Goal: Task Accomplishment & Management: Use online tool/utility

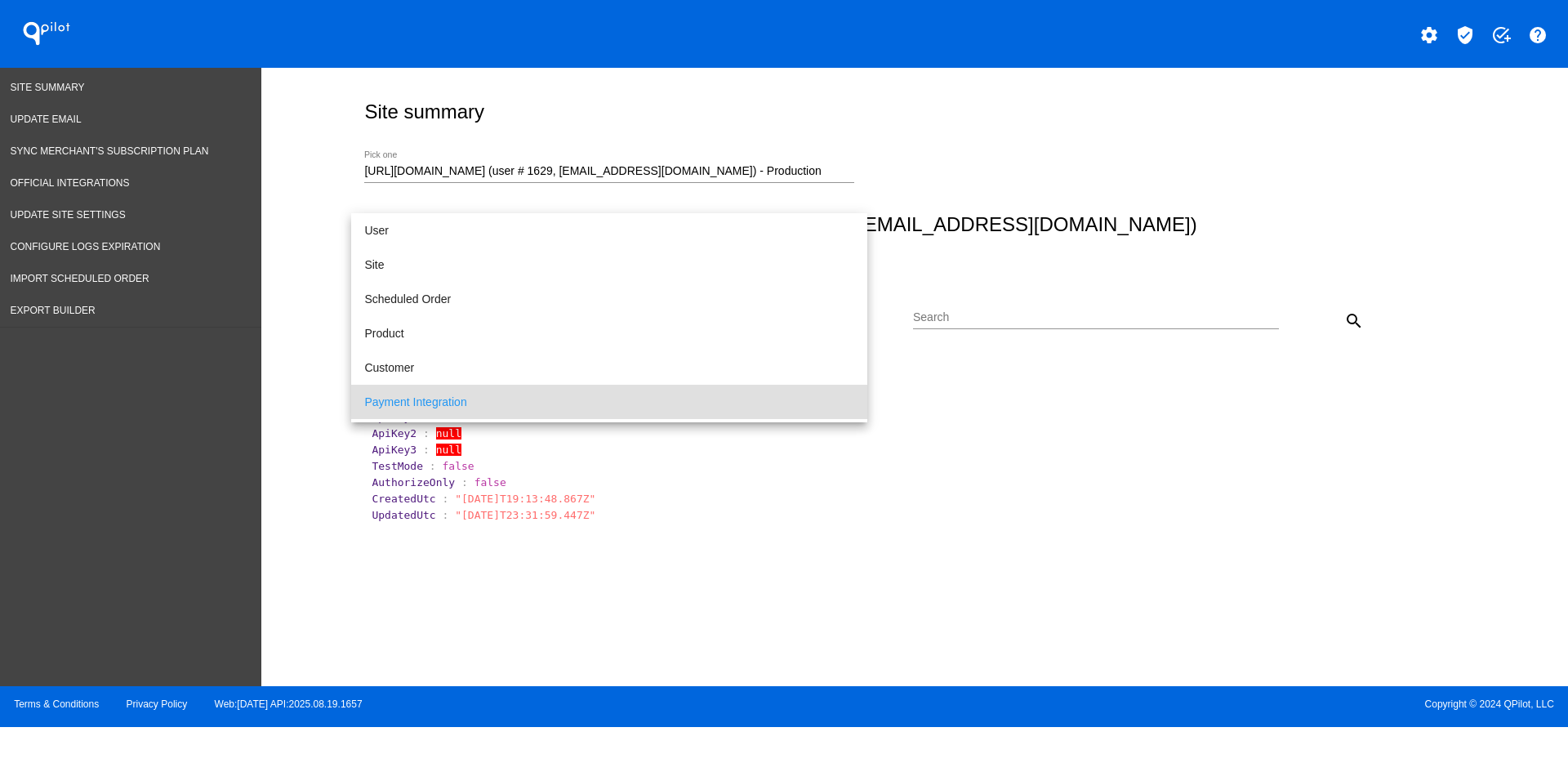
click at [1180, 177] on div at bounding box center [784, 382] width 1568 height 763
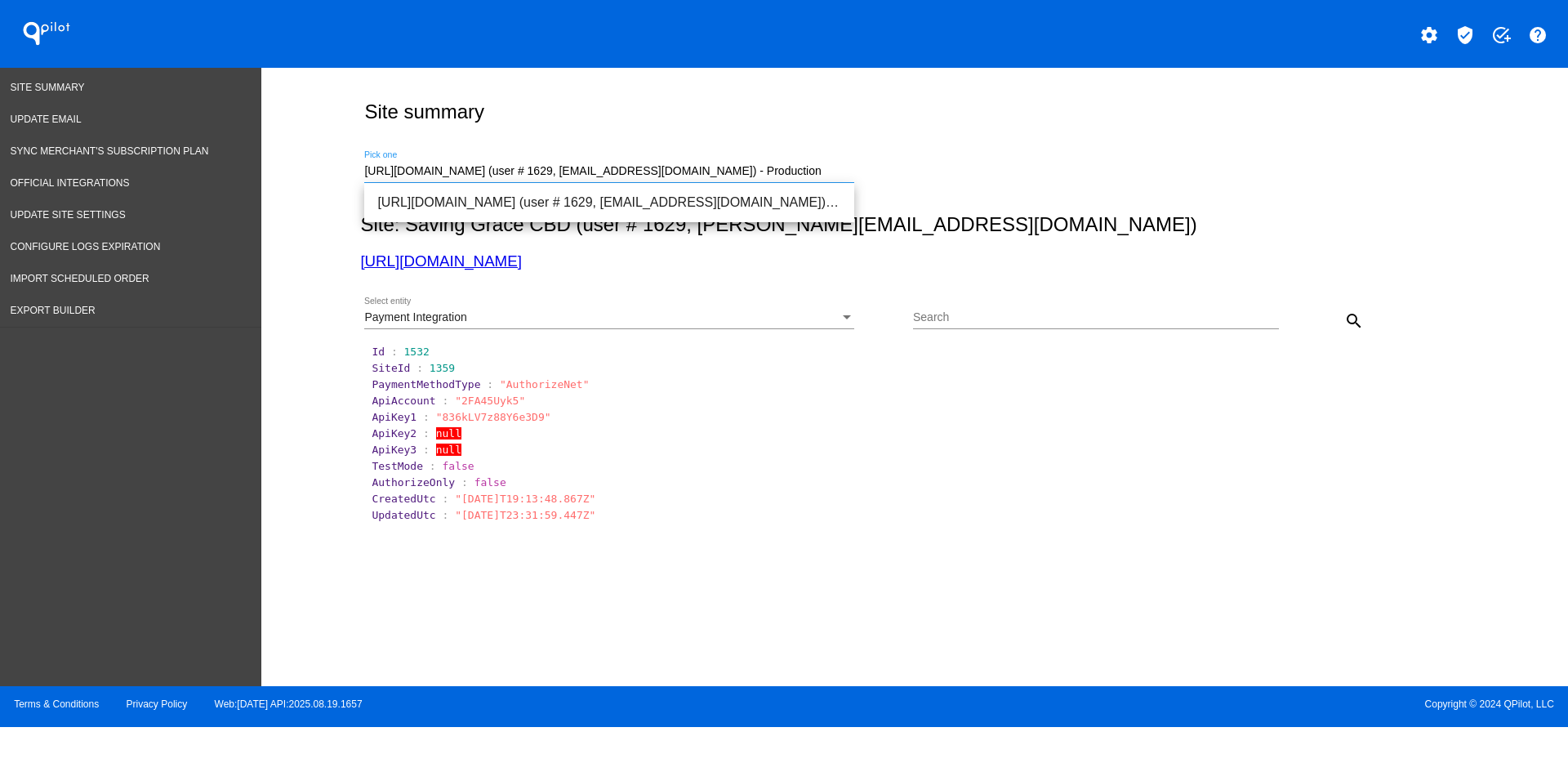
drag, startPoint x: 827, startPoint y: 167, endPoint x: 288, endPoint y: 160, distance: 539.0
click at [275, 165] on div "Site summary [URL][DOMAIN_NAME] (user # 1629, [EMAIL_ADDRESS][DOMAIN_NAME]) - P…" at bounding box center [913, 373] width 1306 height 610
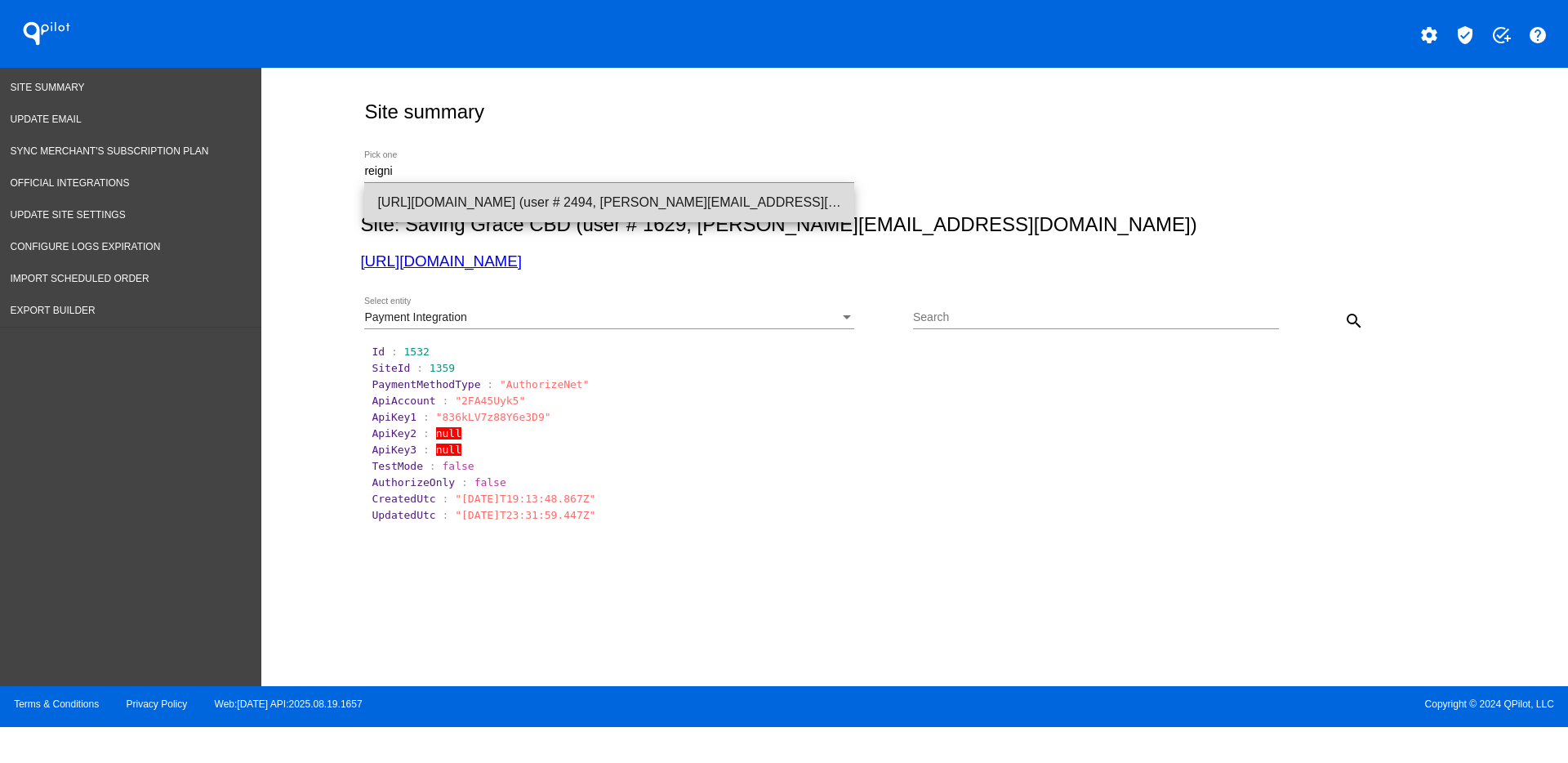
click at [447, 196] on span "[URL][DOMAIN_NAME] (user # 2494, [PERSON_NAME][EMAIL_ADDRESS][DOMAIN_NAME] ) - …" at bounding box center [609, 202] width 463 height 39
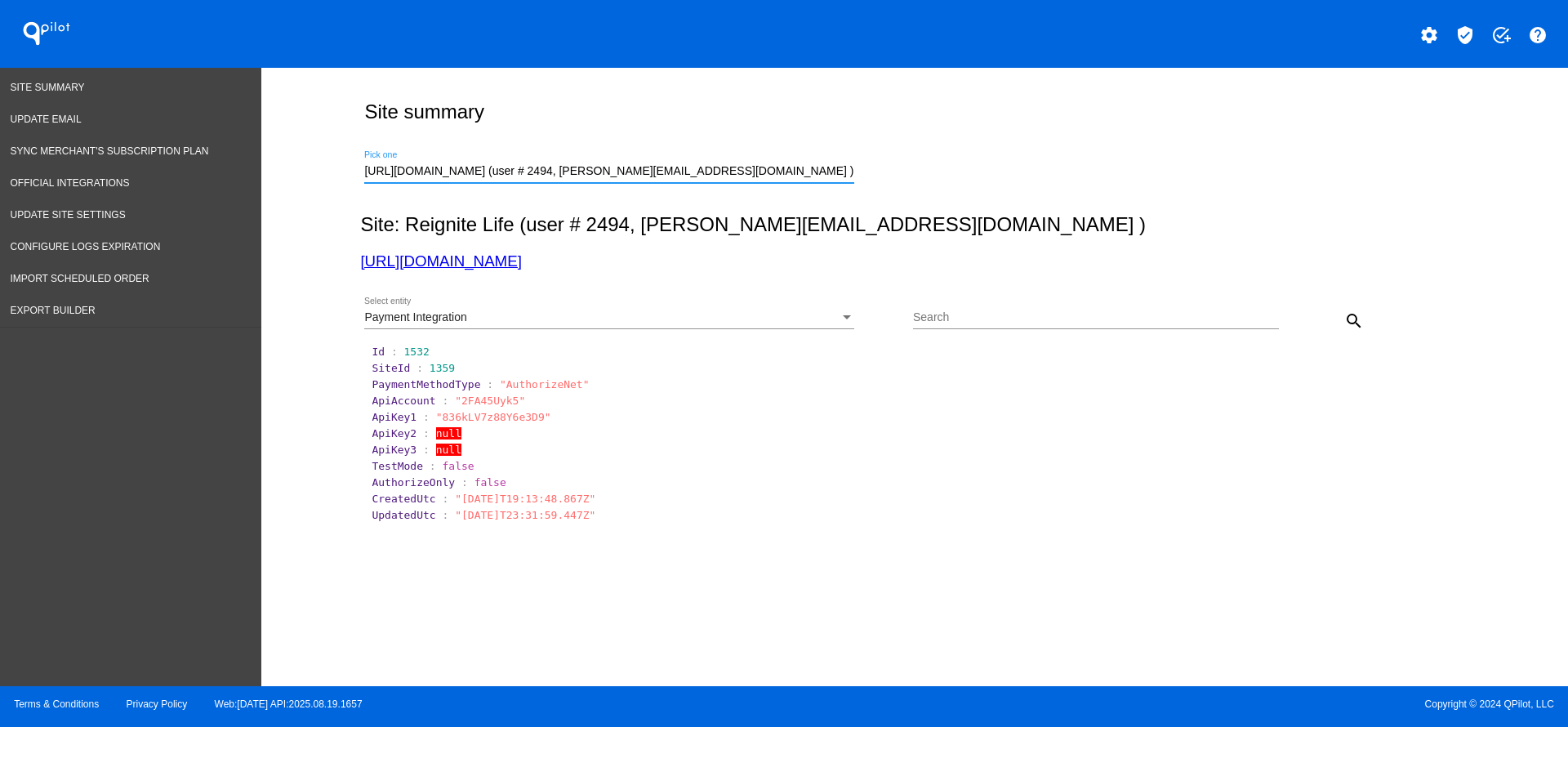
click at [765, 322] on div "Payment Integration" at bounding box center [601, 318] width 475 height 13
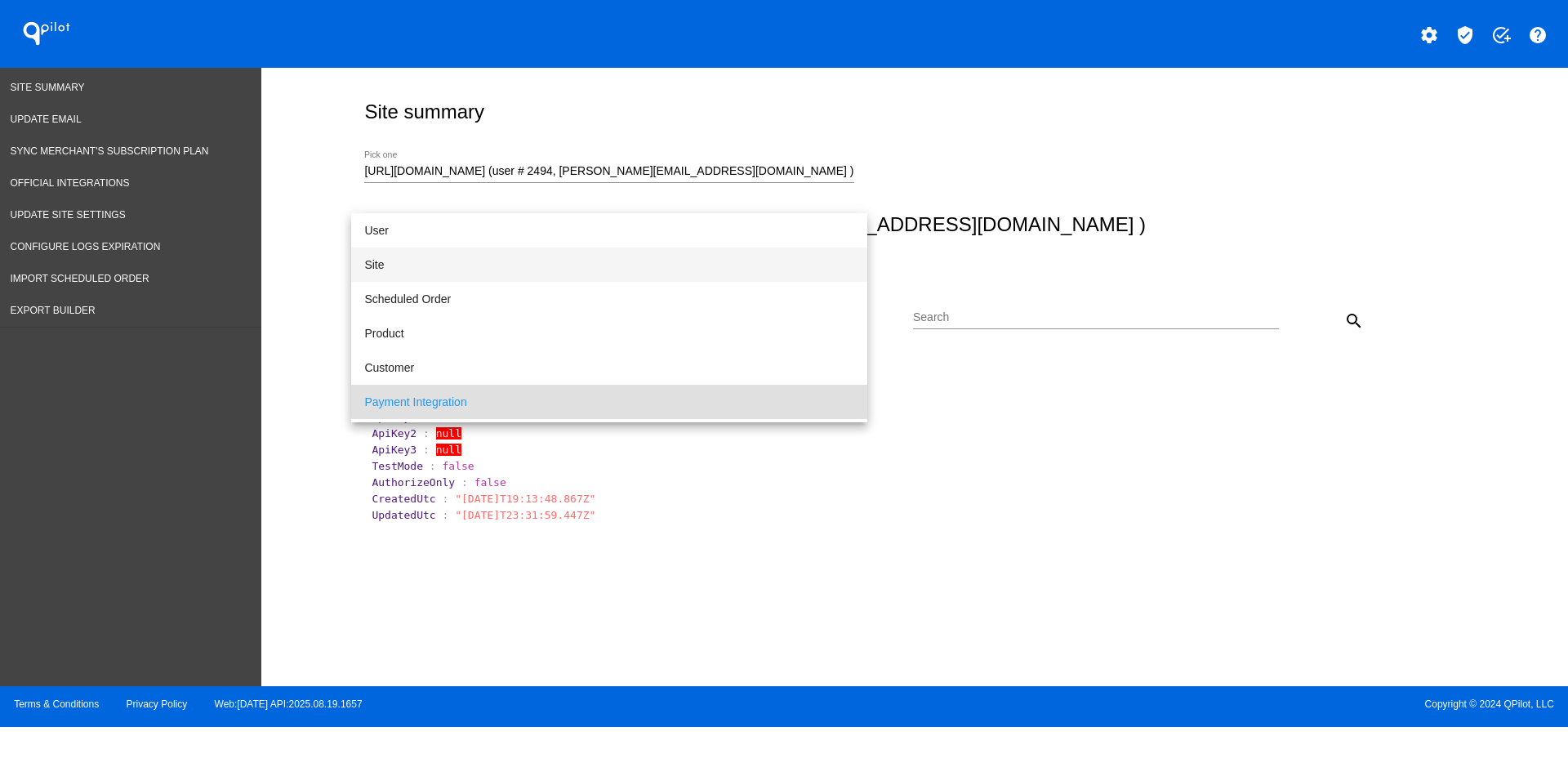
click at [560, 262] on span "Site" at bounding box center [609, 265] width 490 height 34
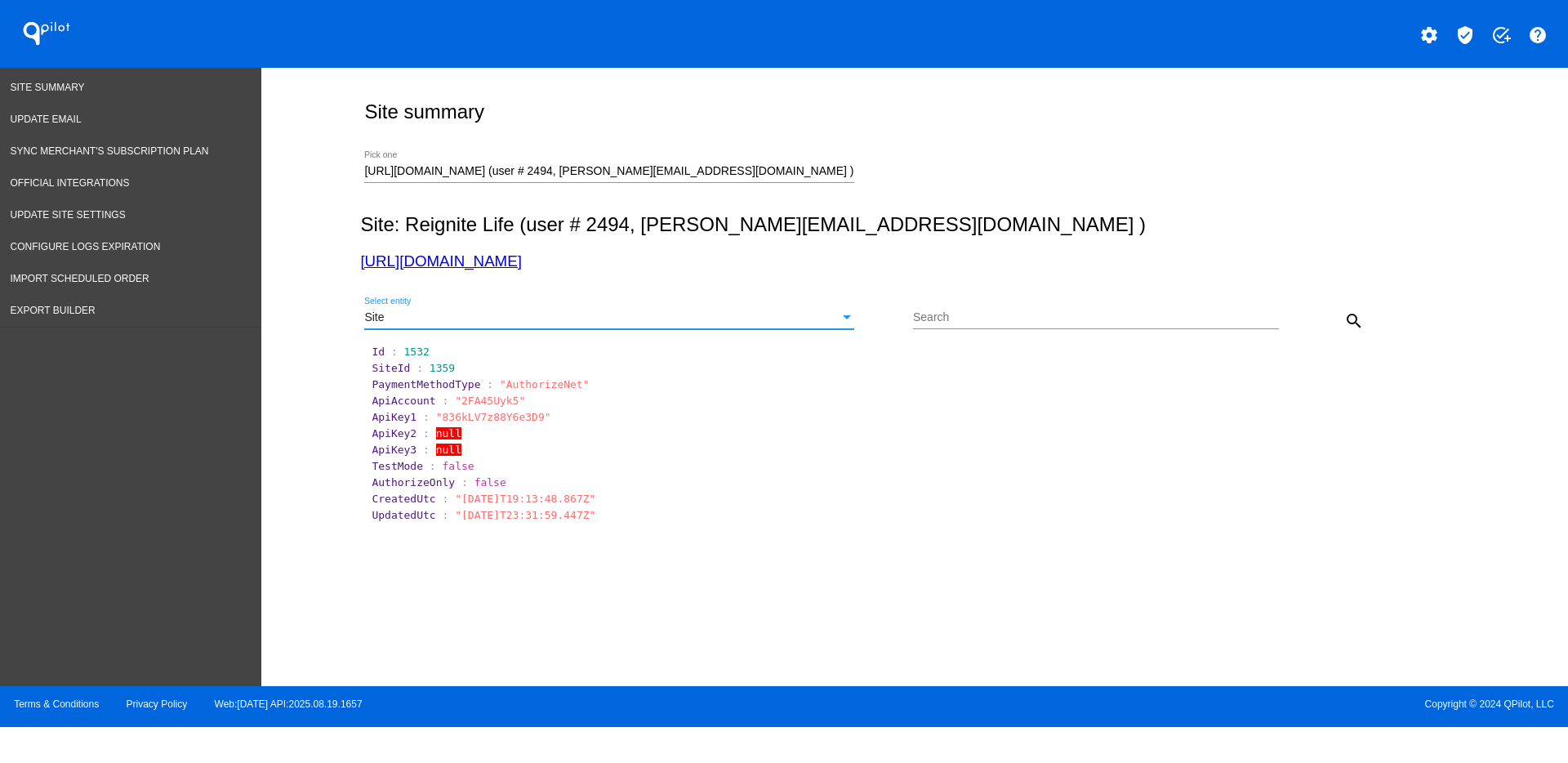
click at [1342, 317] on button "search" at bounding box center [1354, 320] width 32 height 33
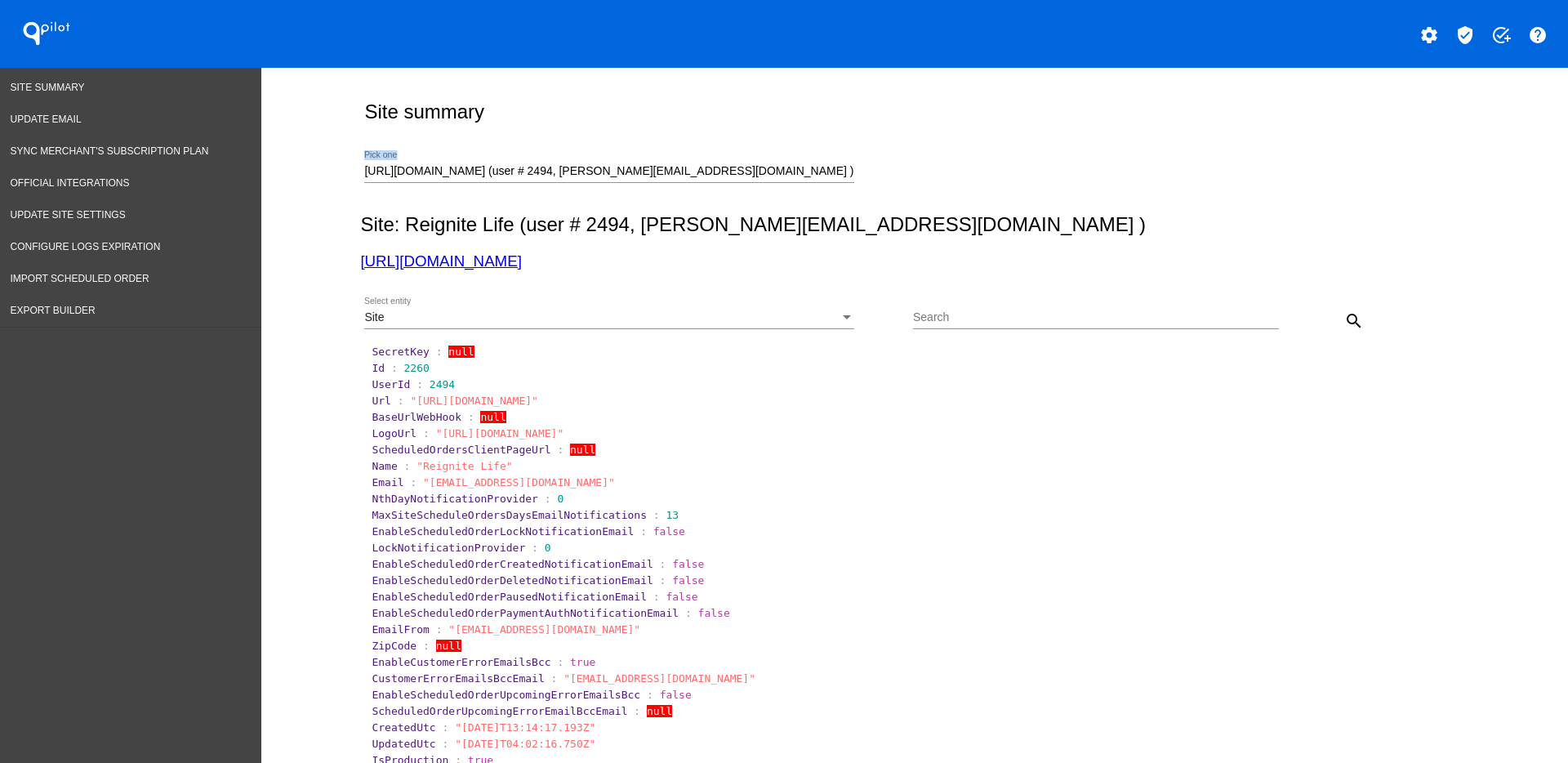
drag, startPoint x: 764, startPoint y: 179, endPoint x: 743, endPoint y: 180, distance: 21.0
click at [743, 182] on div "[URL][DOMAIN_NAME] (user # 2494, [PERSON_NAME][EMAIL_ADDRESS][DOMAIN_NAME] ) - …" at bounding box center [609, 174] width 490 height 47
drag, startPoint x: 761, startPoint y: 169, endPoint x: 307, endPoint y: 149, distance: 454.4
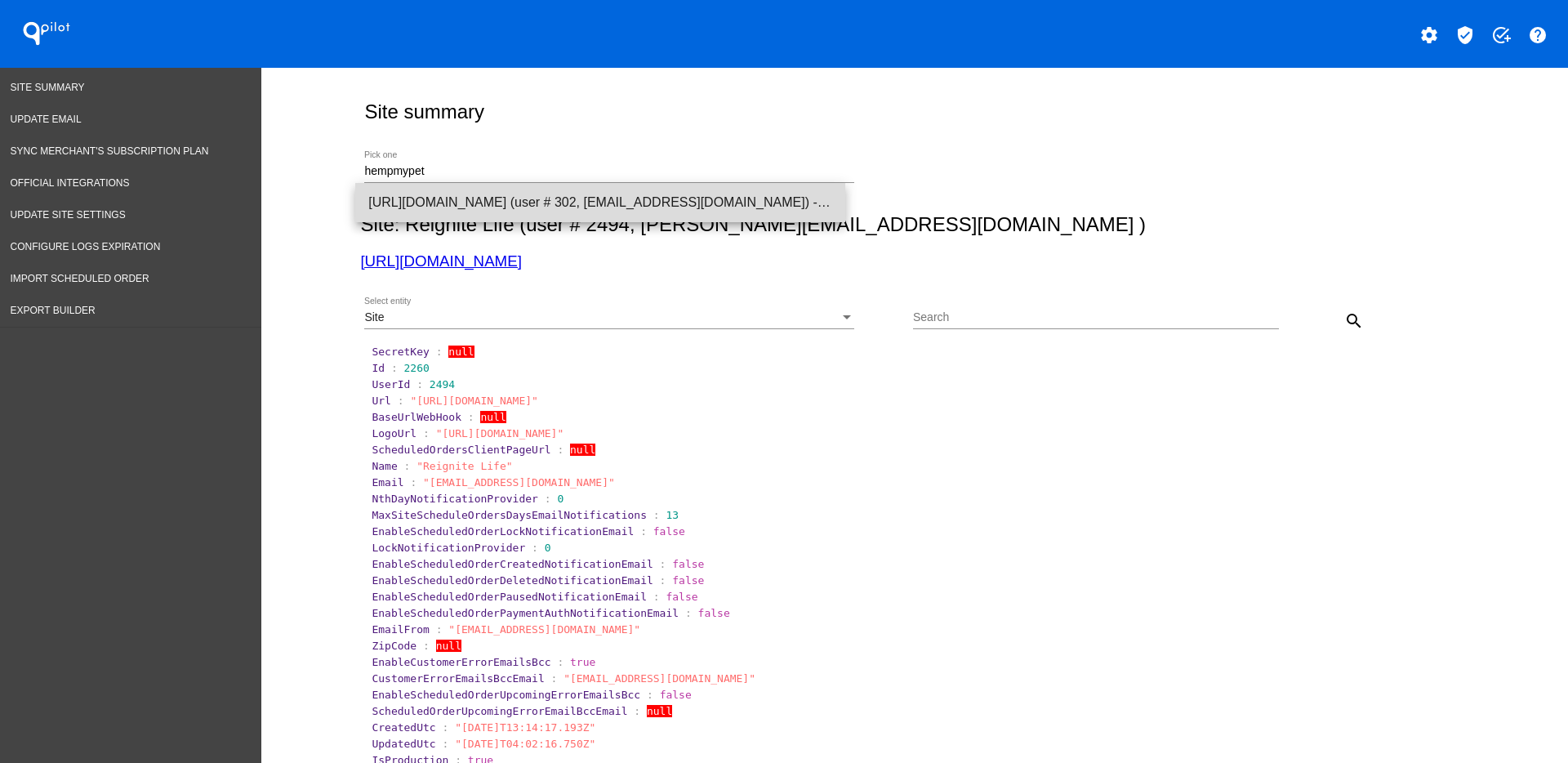
click at [802, 197] on span "[URL][DOMAIN_NAME] (user # 302, [EMAIL_ADDRESS][DOMAIN_NAME]) - Production" at bounding box center [599, 202] width 463 height 39
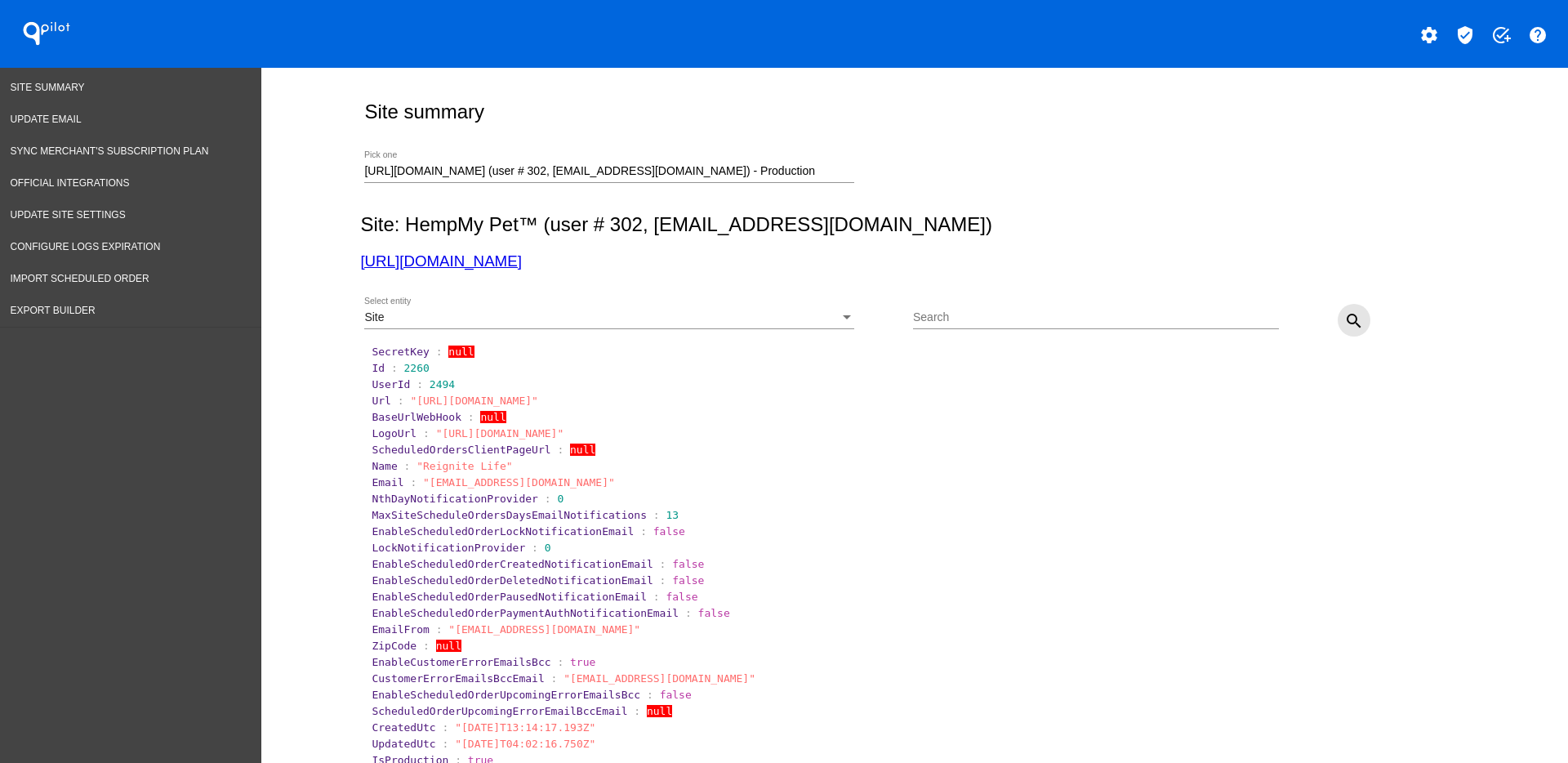
click at [1344, 317] on mat-icon "search" at bounding box center [1354, 321] width 20 height 20
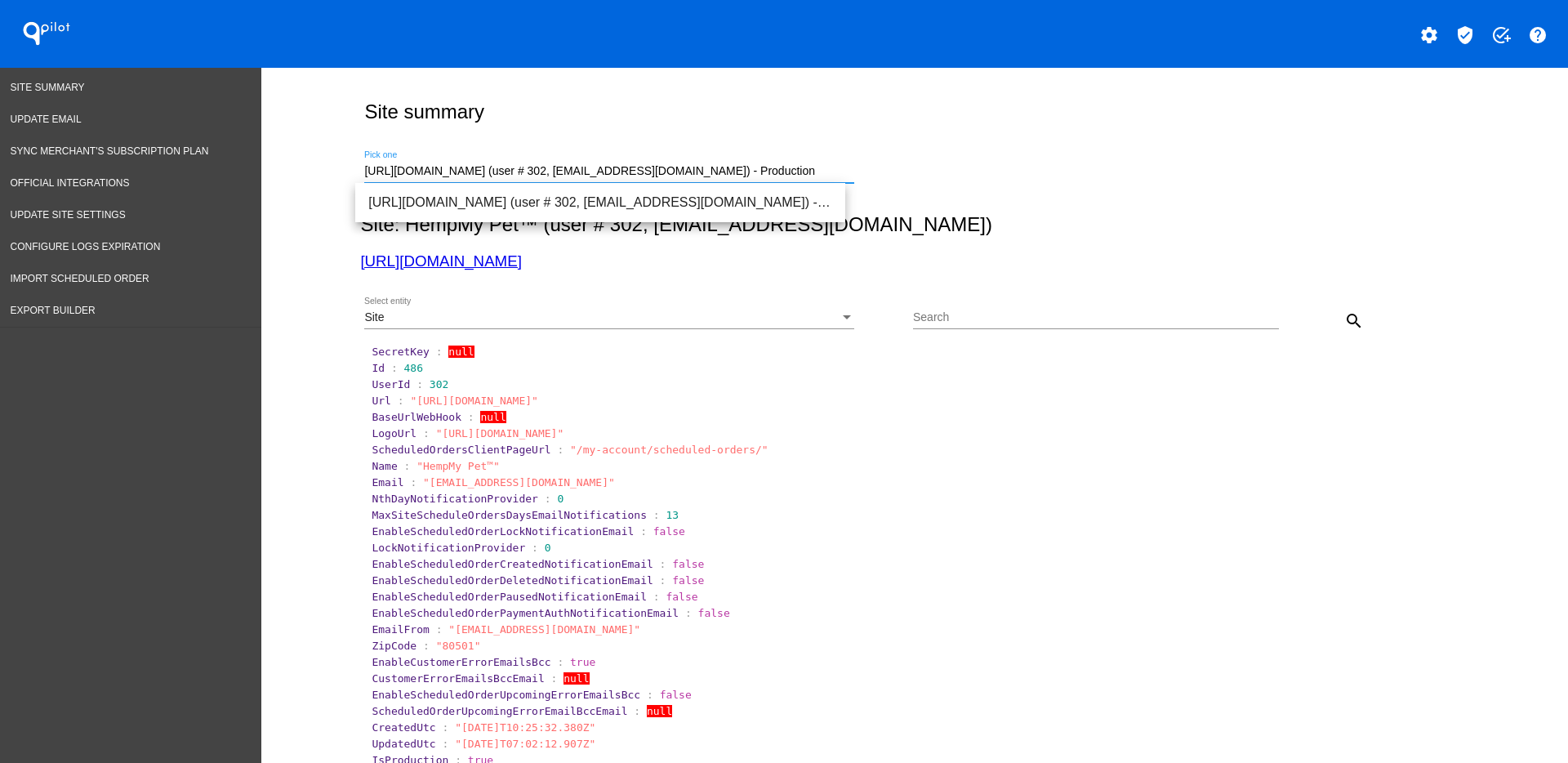
drag, startPoint x: 811, startPoint y: 169, endPoint x: 307, endPoint y: 184, distance: 504.2
click at [494, 205] on span "[URL][DOMAIN_NAME] (user # 84907, [PERSON_NAME][EMAIL_ADDRESS][DOMAIN_NAME]) - …" at bounding box center [599, 202] width 463 height 39
type input "[URL][DOMAIN_NAME] (user # 84907, [PERSON_NAME][EMAIL_ADDRESS][DOMAIN_NAME]) - …"
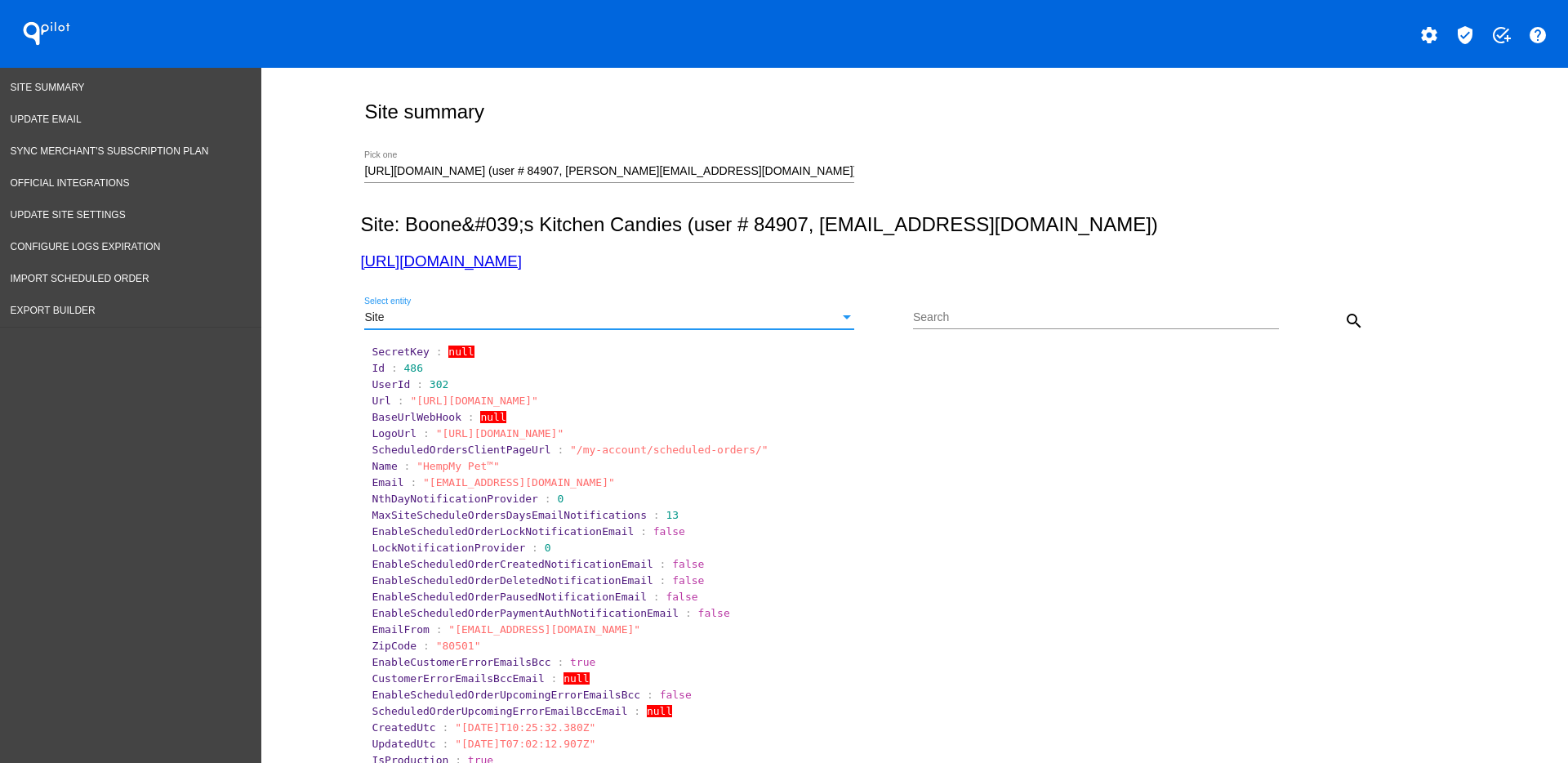
drag, startPoint x: 823, startPoint y: 316, endPoint x: 813, endPoint y: 316, distance: 10.0
click at [823, 316] on div "Site" at bounding box center [601, 318] width 475 height 13
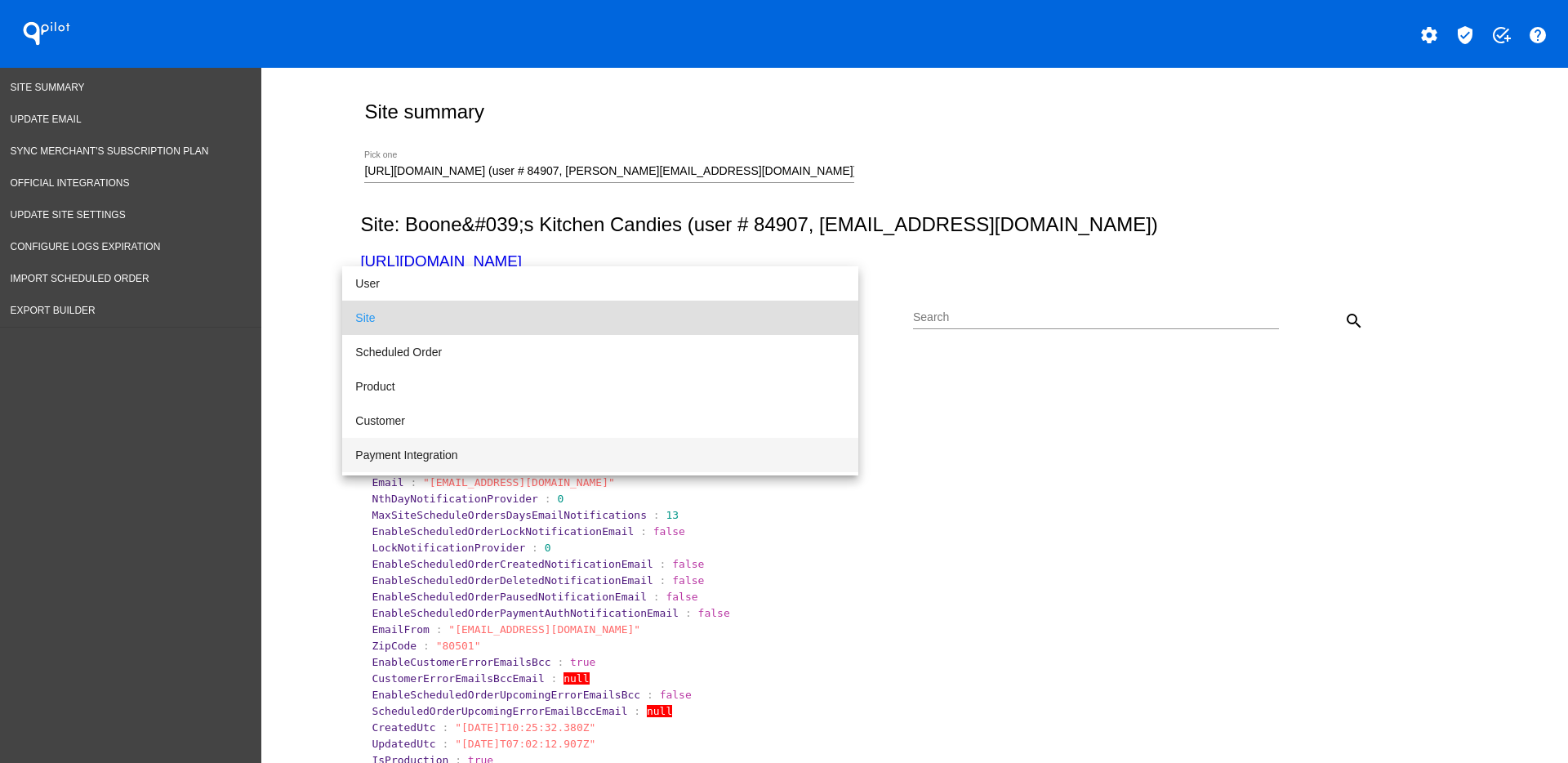
click at [525, 445] on span "Payment Integration" at bounding box center [600, 455] width 490 height 34
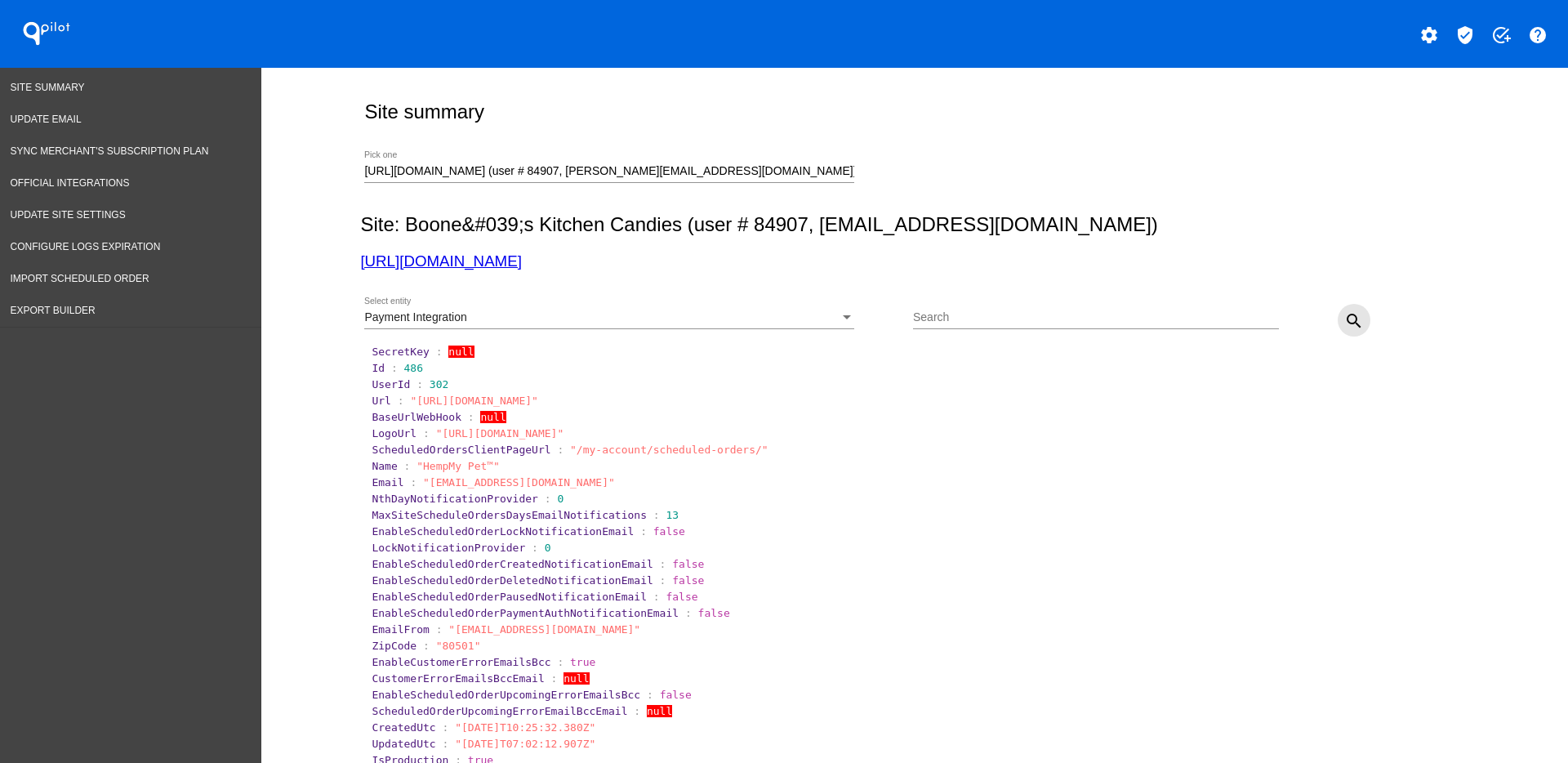
click at [1348, 328] on mat-icon "search" at bounding box center [1354, 321] width 20 height 20
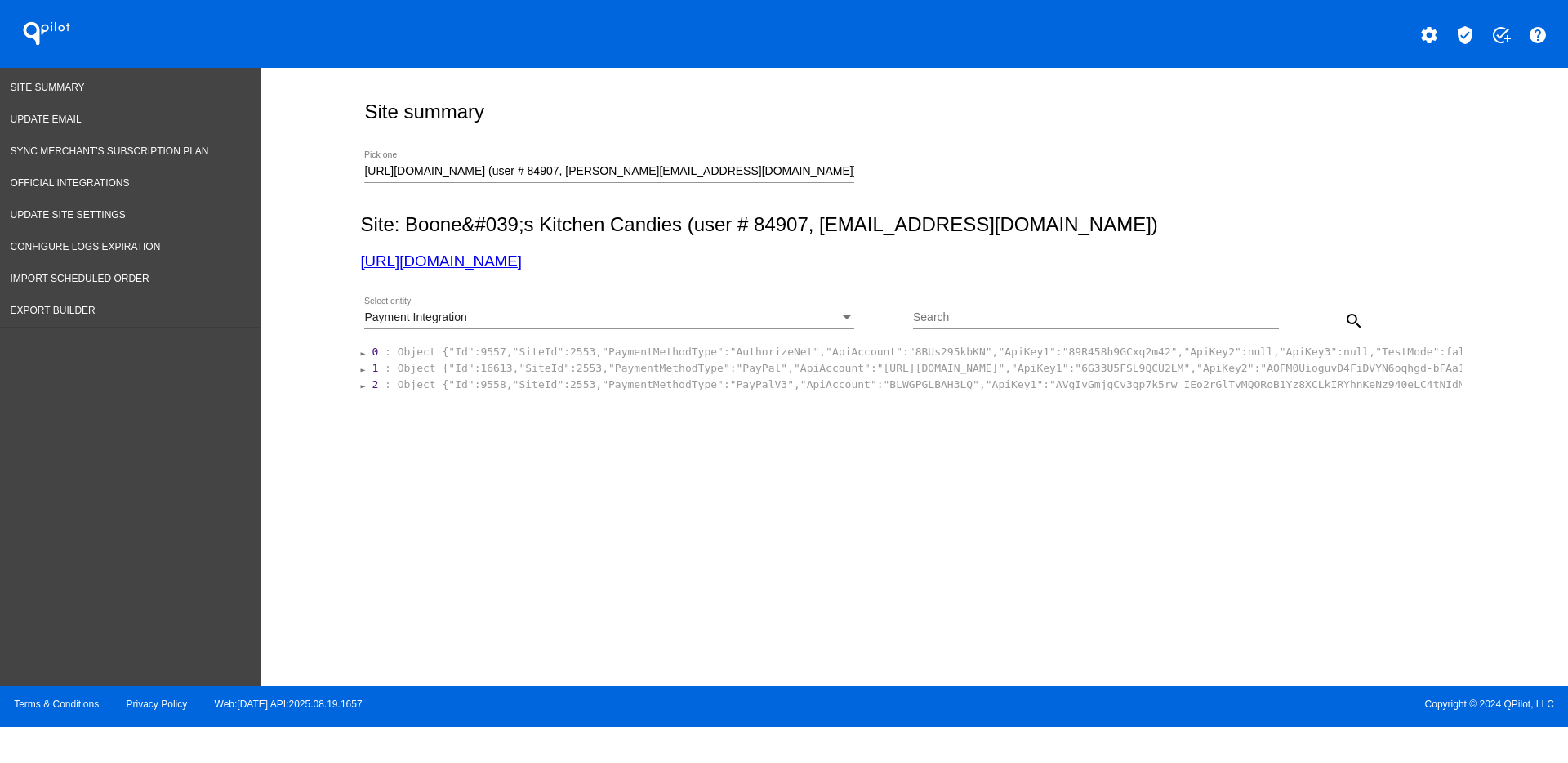
click at [672, 345] on span "Object {"Id":9557,"SiteId":2553,"PaymentMethodType":"AuthorizeNet","ApiAccount"…" at bounding box center [1241, 351] width 1687 height 12
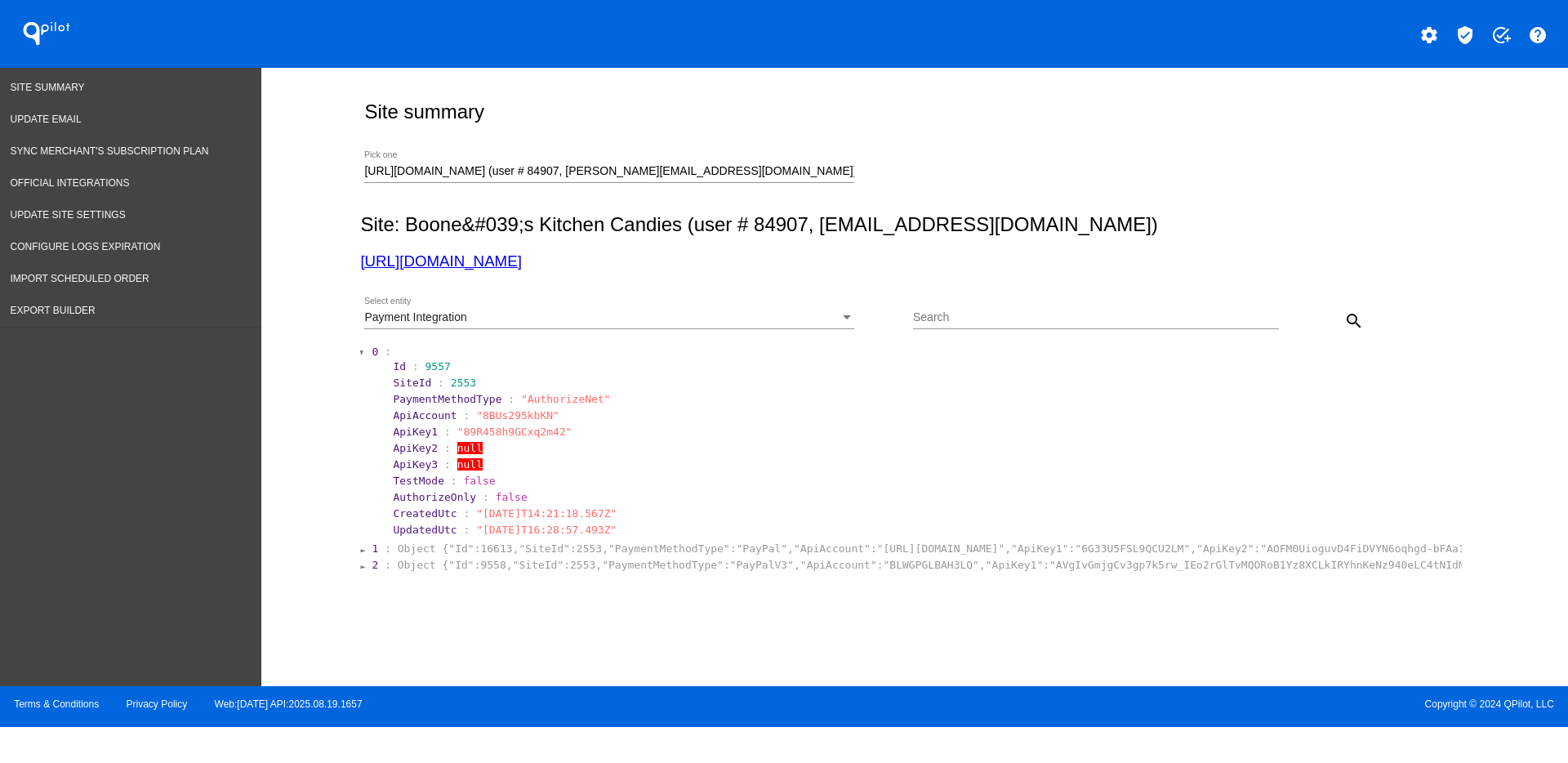
click at [633, 542] on span "Object {"Id":16613,"SiteId":2553,"PaymentMethodType":"PayPal","ApiAccount":"[UR…" at bounding box center [1420, 548] width 2046 height 12
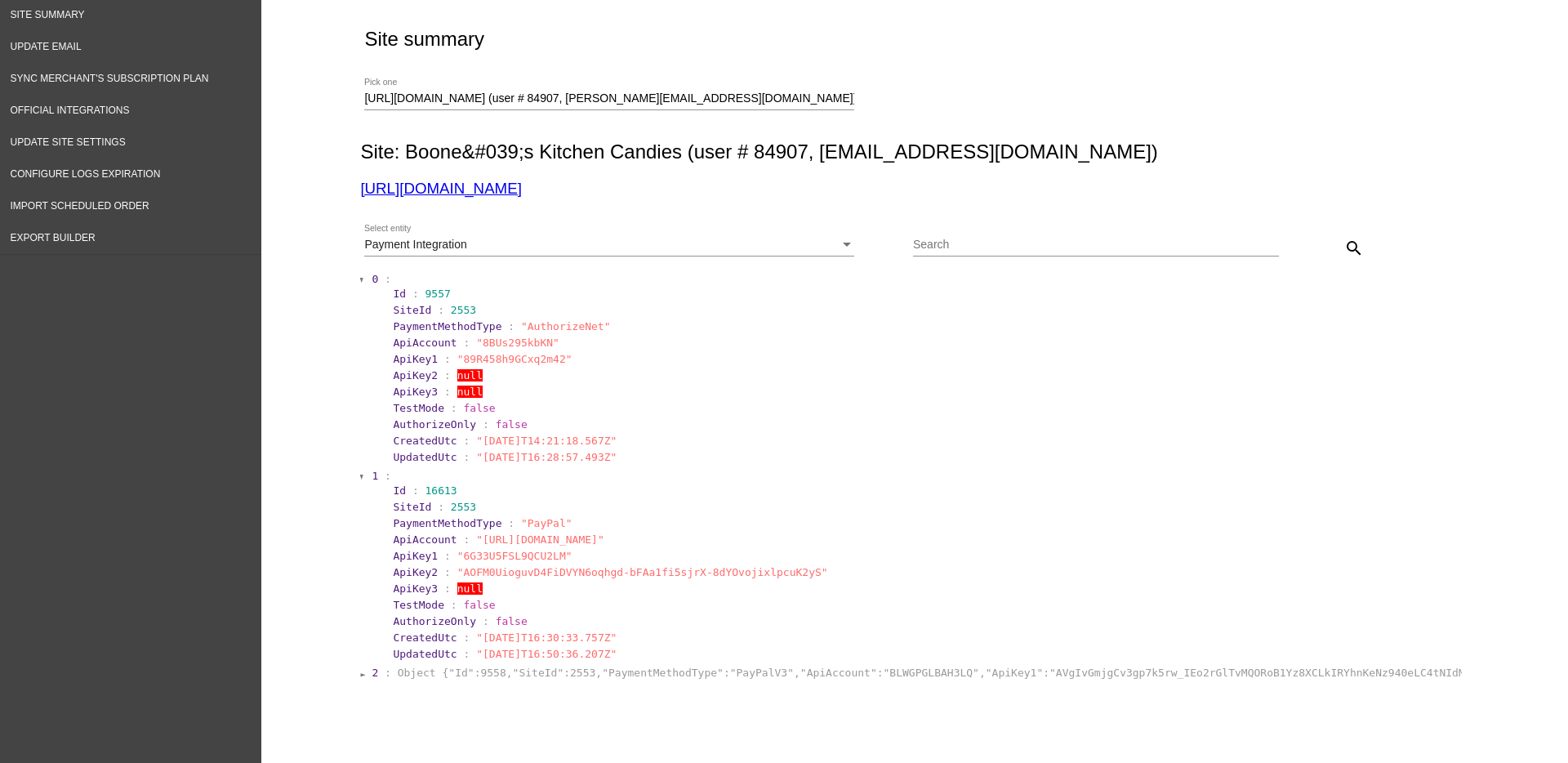
scroll to position [138, 0]
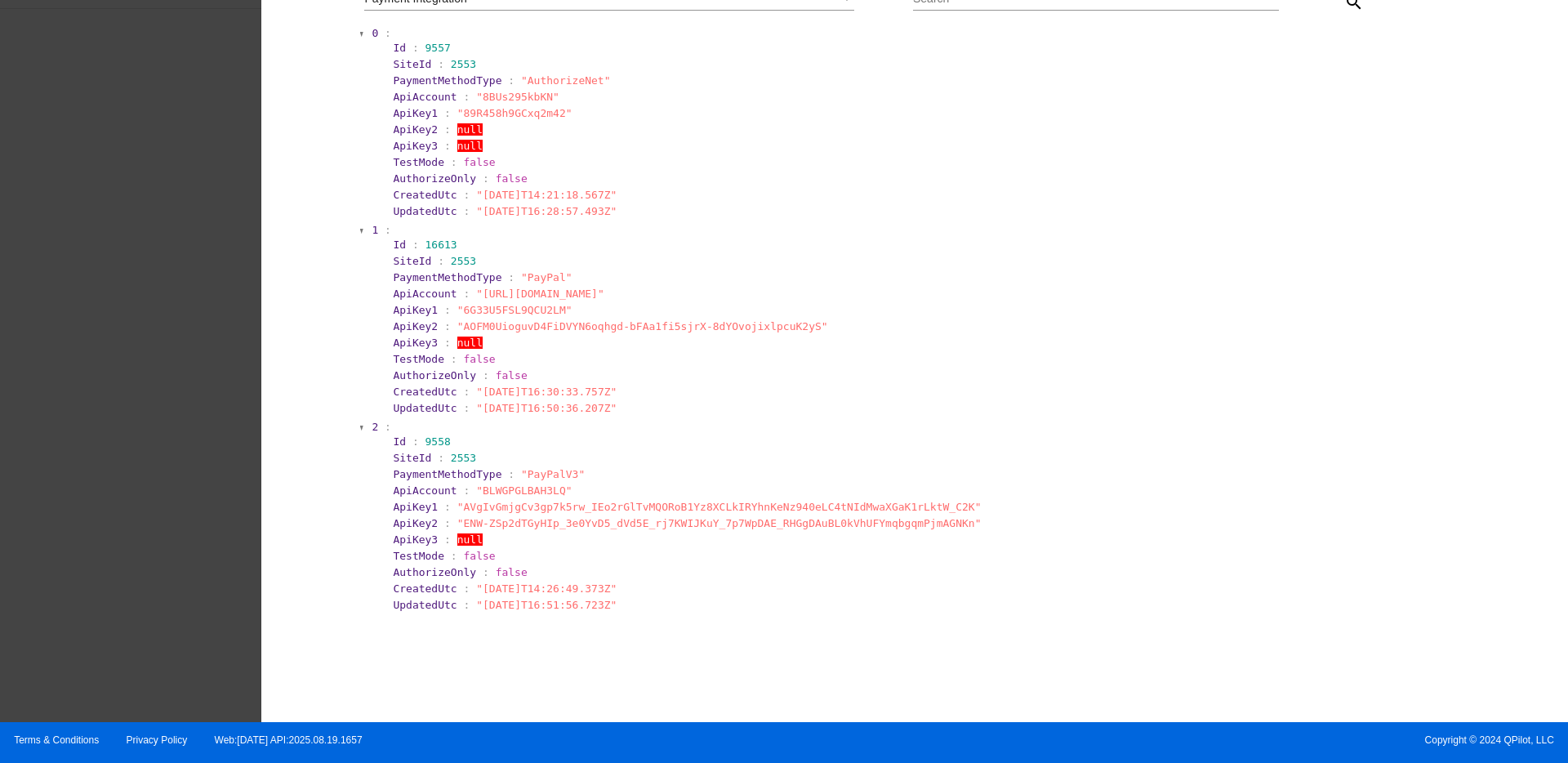
scroll to position [0, 0]
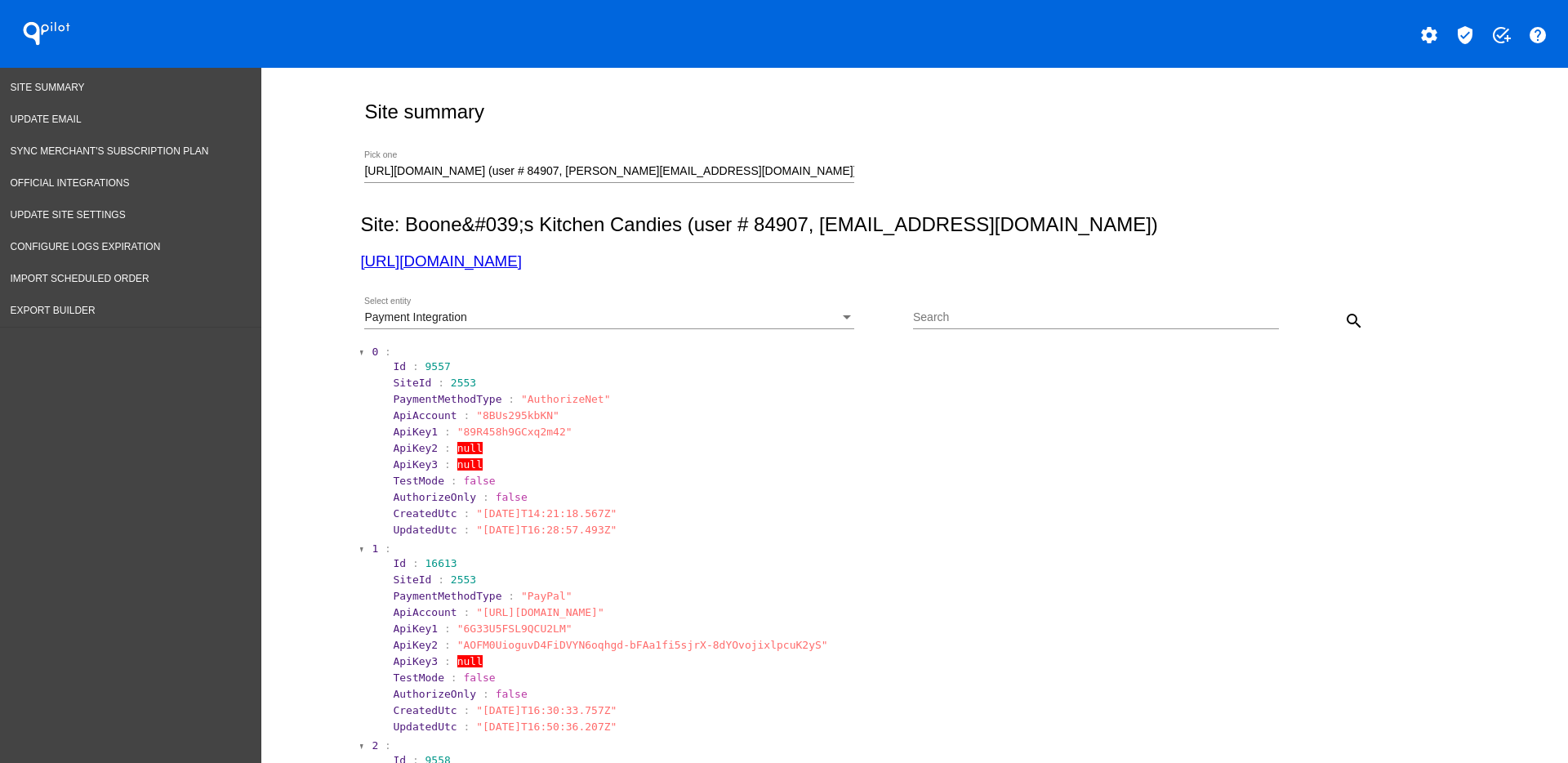
click at [613, 308] on div "Payment Integration Select entity" at bounding box center [609, 313] width 490 height 32
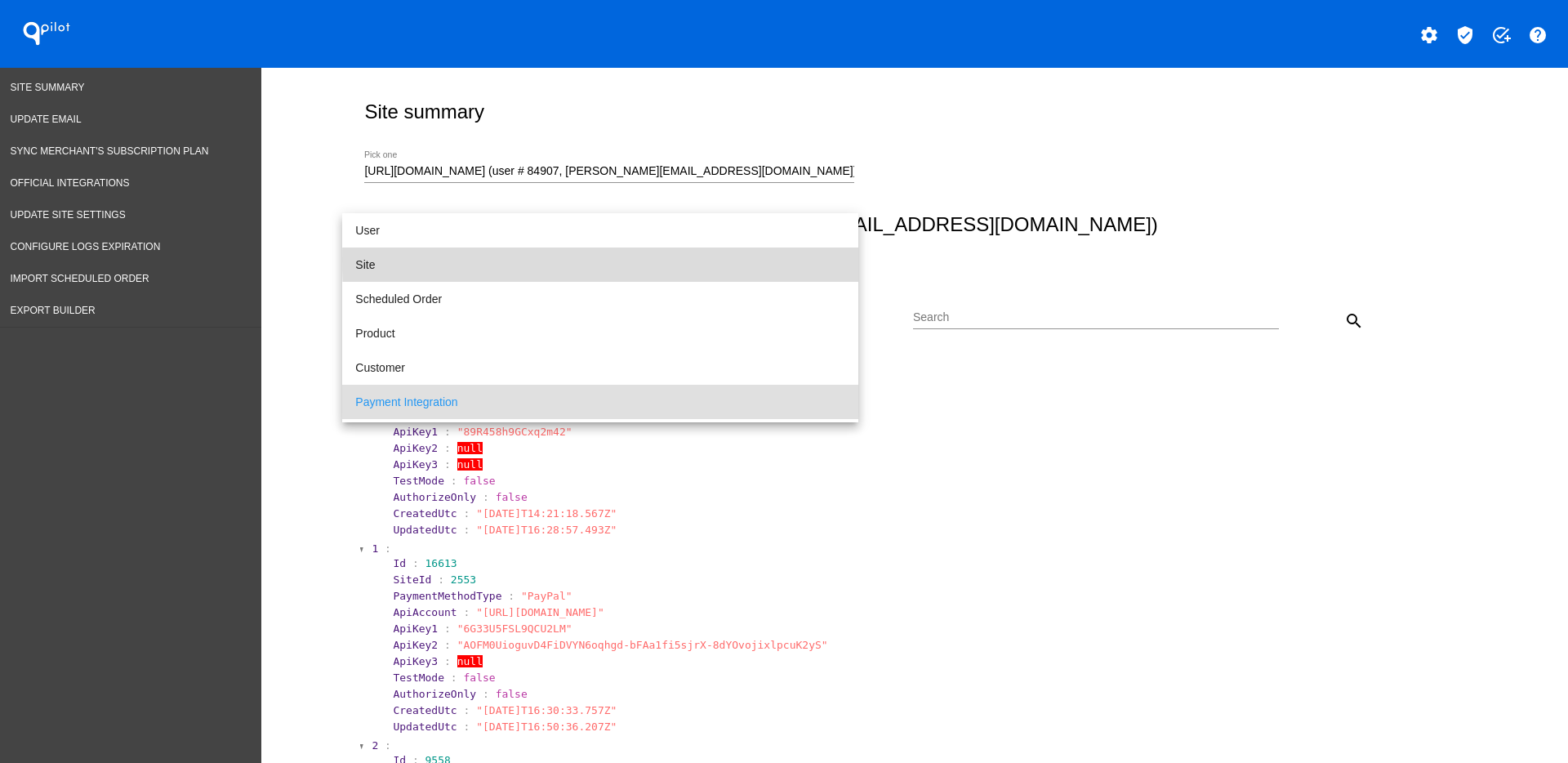
click at [777, 261] on span "Site" at bounding box center [600, 265] width 490 height 34
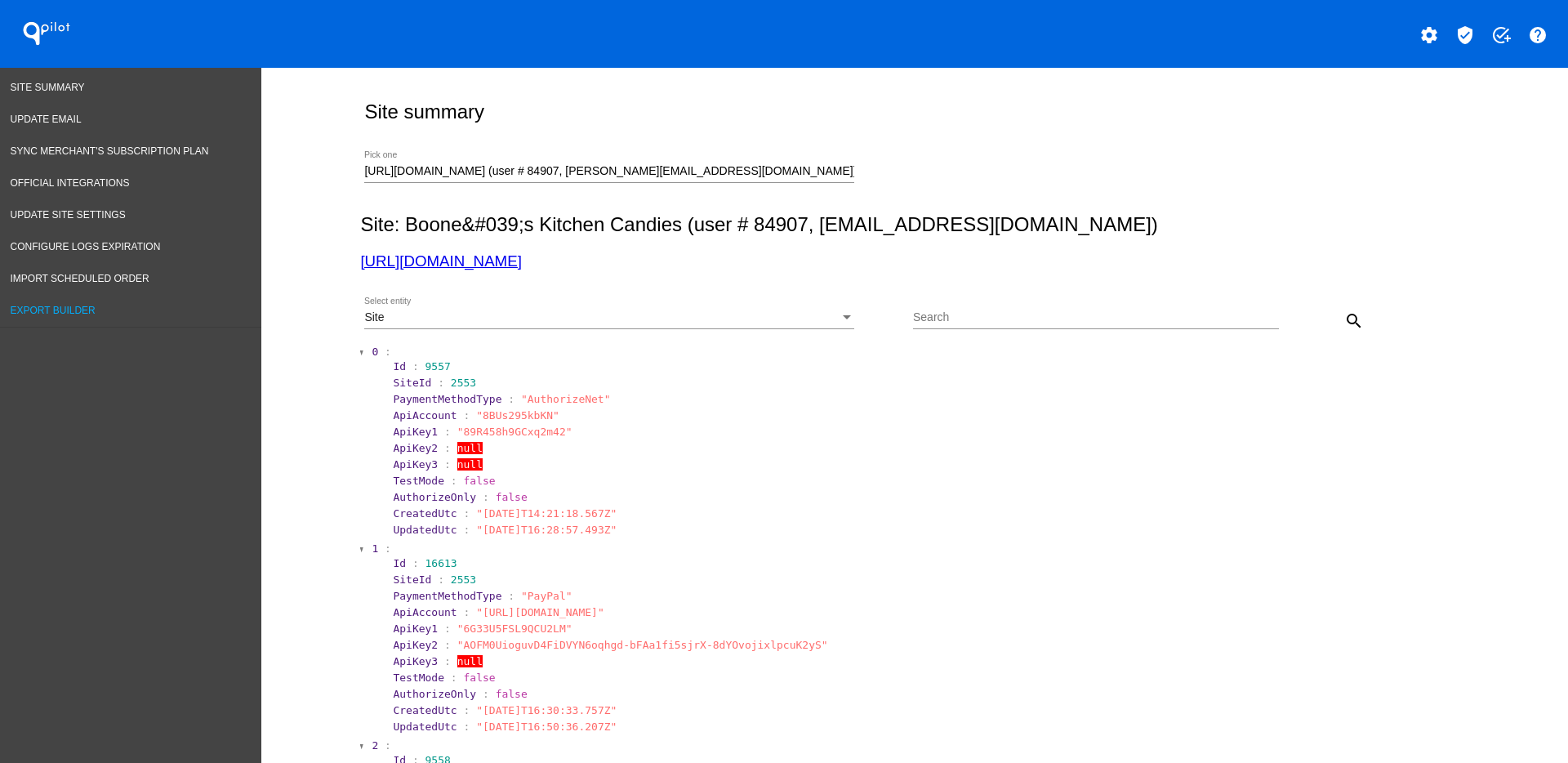
click at [94, 311] on span "Export Builder" at bounding box center [53, 311] width 85 height 11
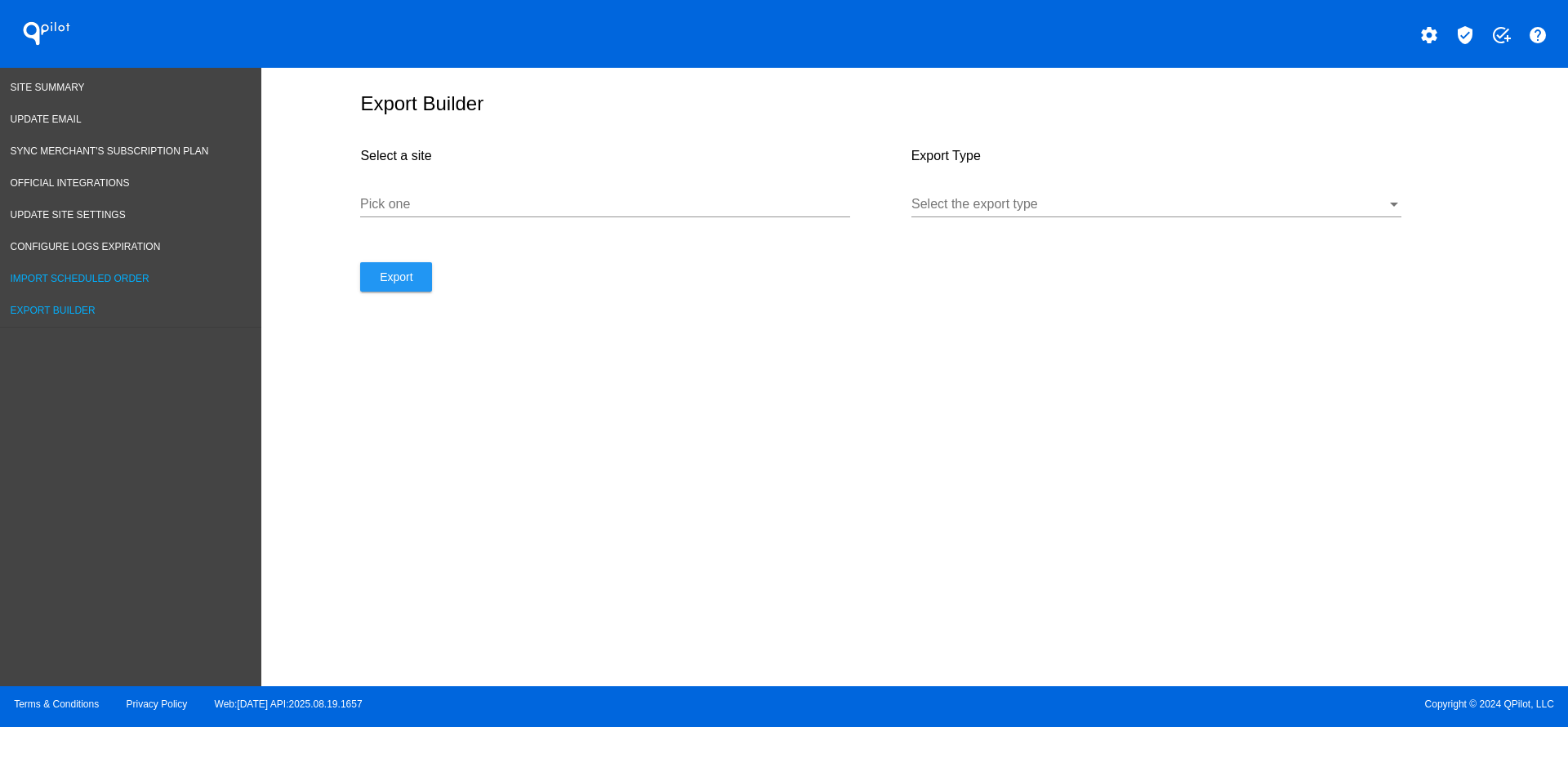
click at [116, 273] on span "Import Scheduled Order" at bounding box center [79, 278] width 139 height 11
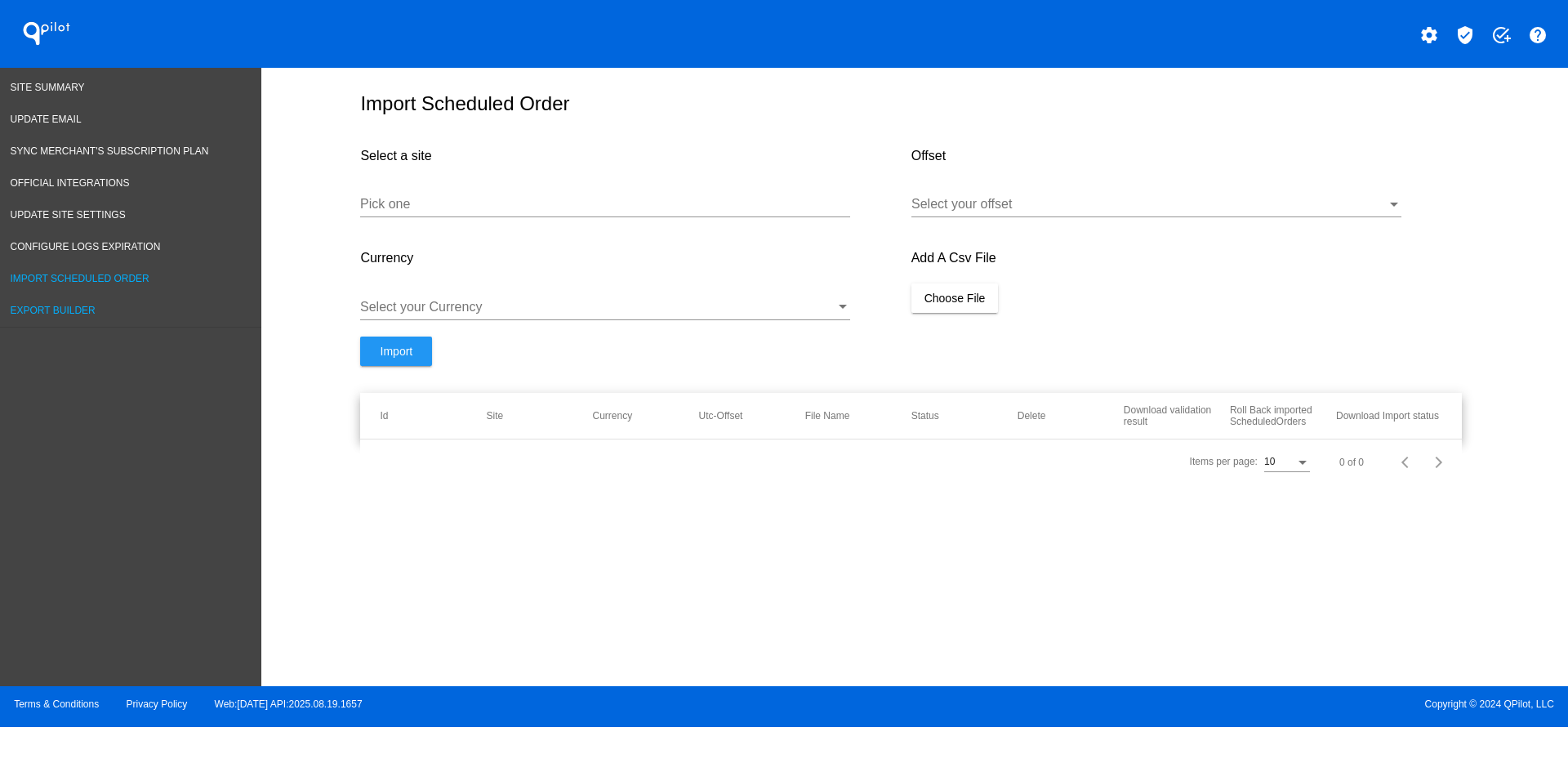
click at [93, 311] on span "Export Builder" at bounding box center [53, 311] width 85 height 11
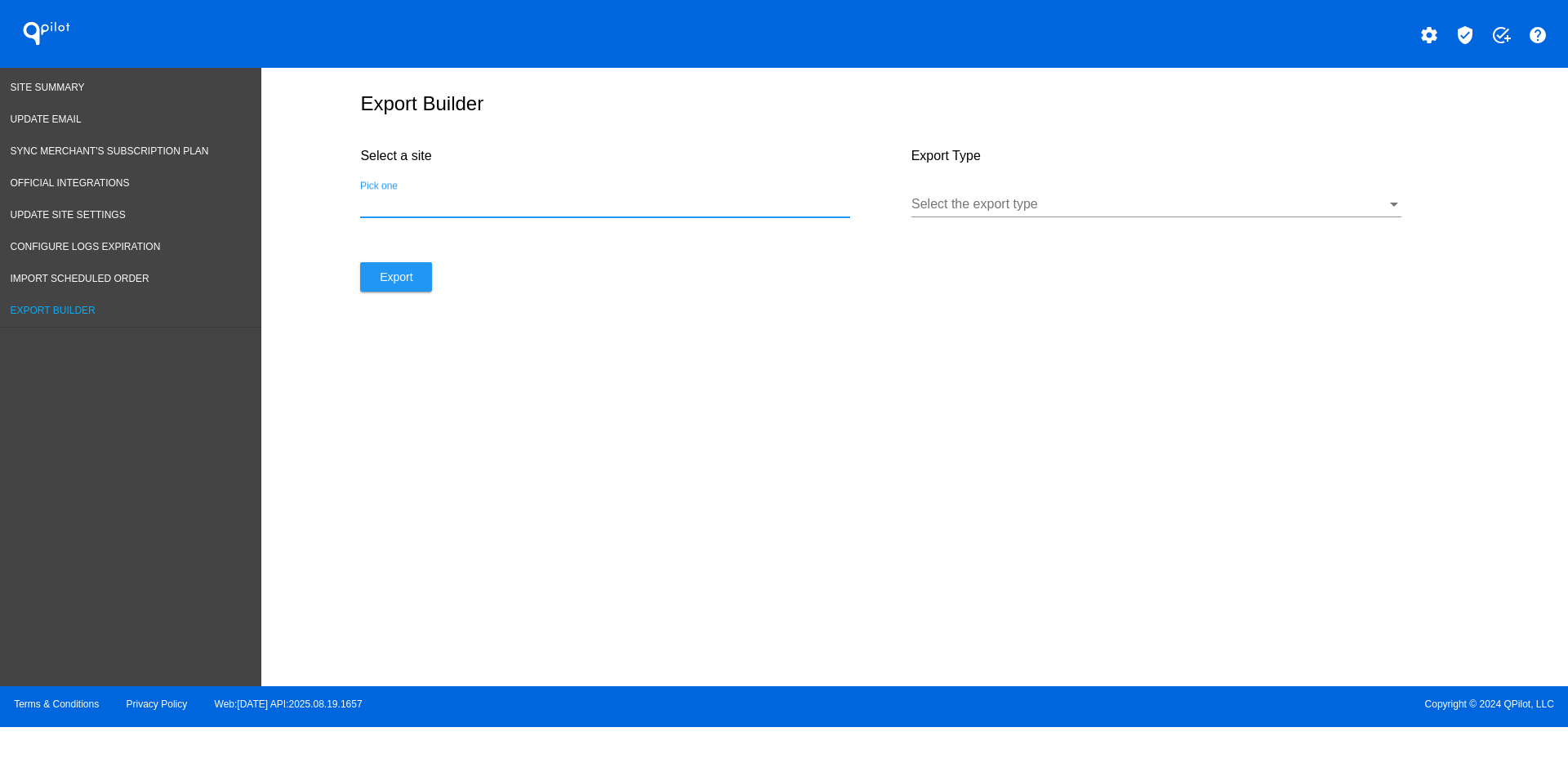
click at [482, 210] on input "Pick one" at bounding box center [605, 204] width 490 height 14
paste input "[URL][DOMAIN_NAME]"
click at [1008, 223] on div "Select the export type" at bounding box center [1156, 207] width 490 height 54
click at [1002, 211] on div "Select the export type" at bounding box center [1156, 199] width 490 height 36
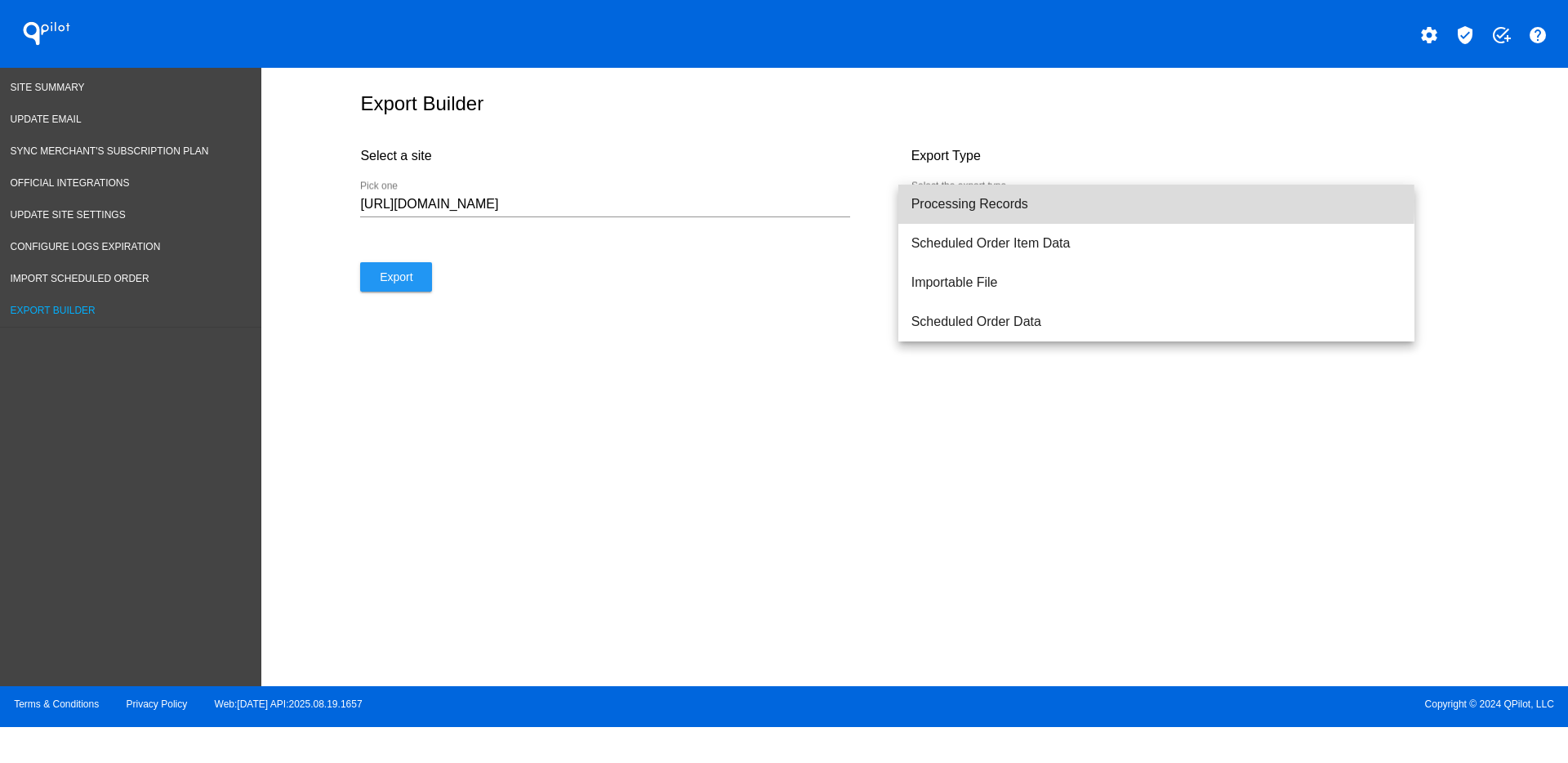
click at [982, 202] on span "Processing Records" at bounding box center [1156, 204] width 490 height 39
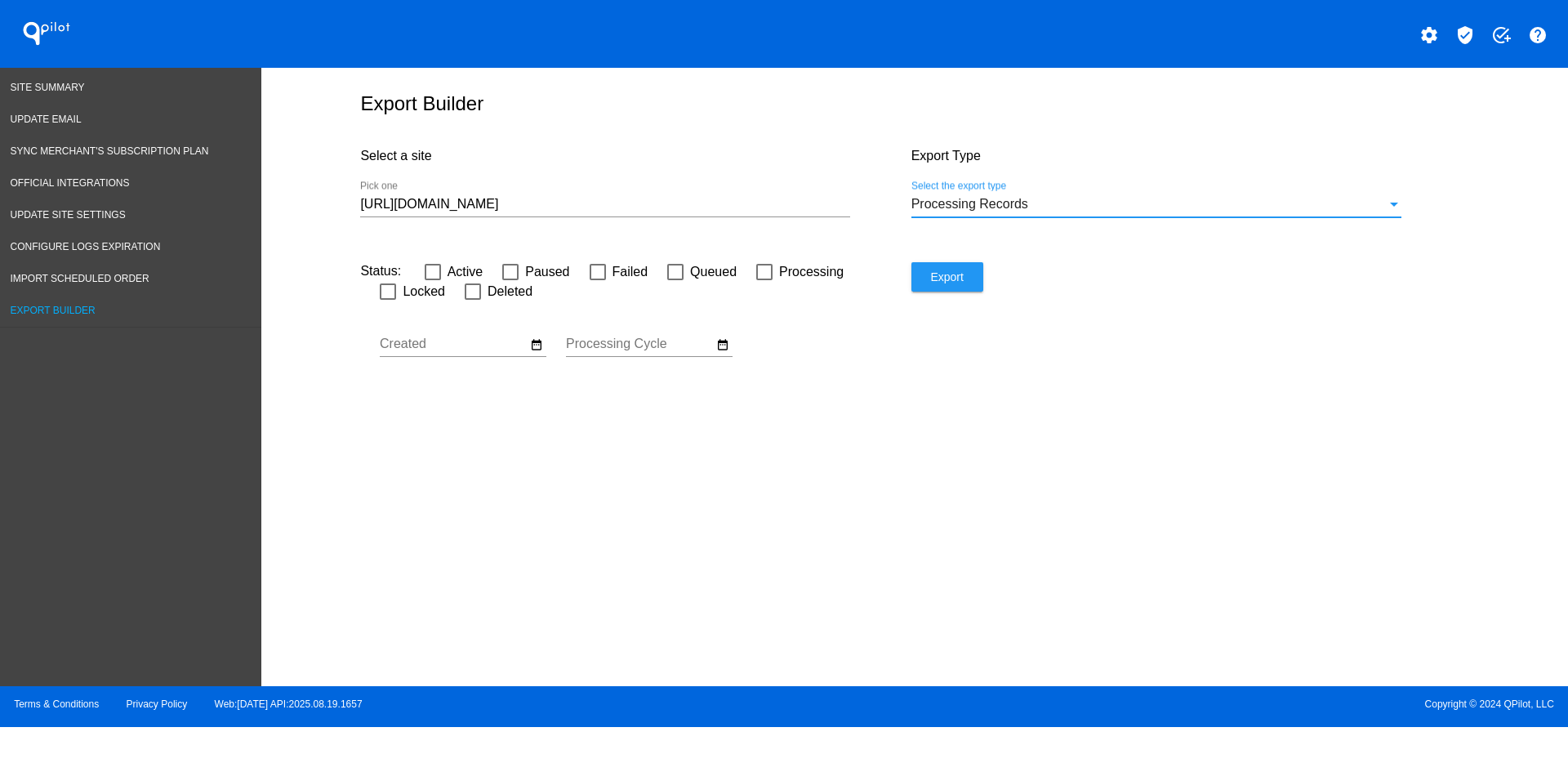
click at [766, 225] on div "[URL][DOMAIN_NAME] Pick one" at bounding box center [605, 207] width 490 height 54
click at [768, 220] on div "[URL][DOMAIN_NAME] Pick one" at bounding box center [605, 207] width 490 height 54
click at [761, 210] on input "[URL][DOMAIN_NAME]" at bounding box center [605, 204] width 490 height 14
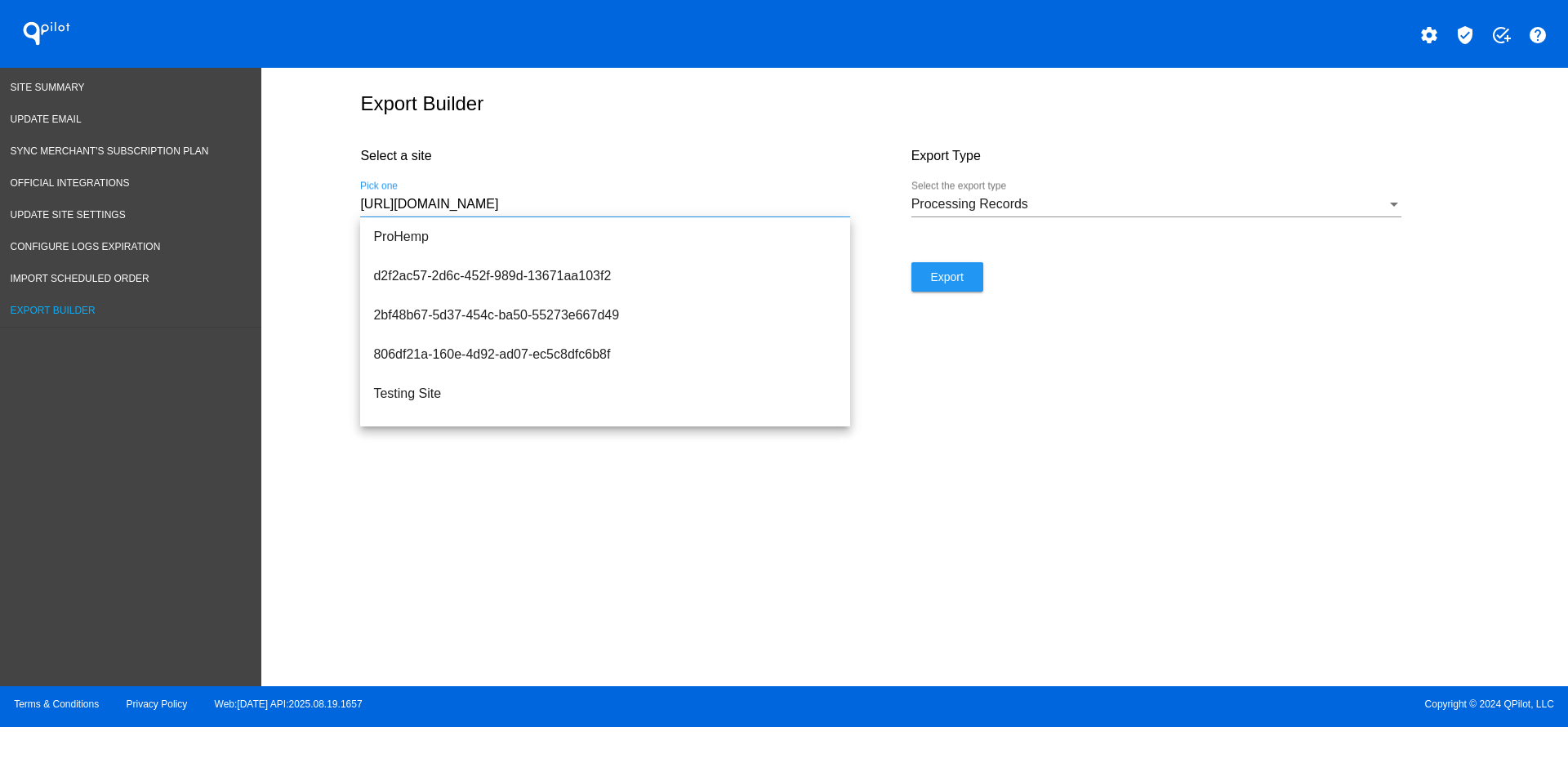
click at [631, 205] on input "[URL][DOMAIN_NAME]" at bounding box center [605, 204] width 490 height 14
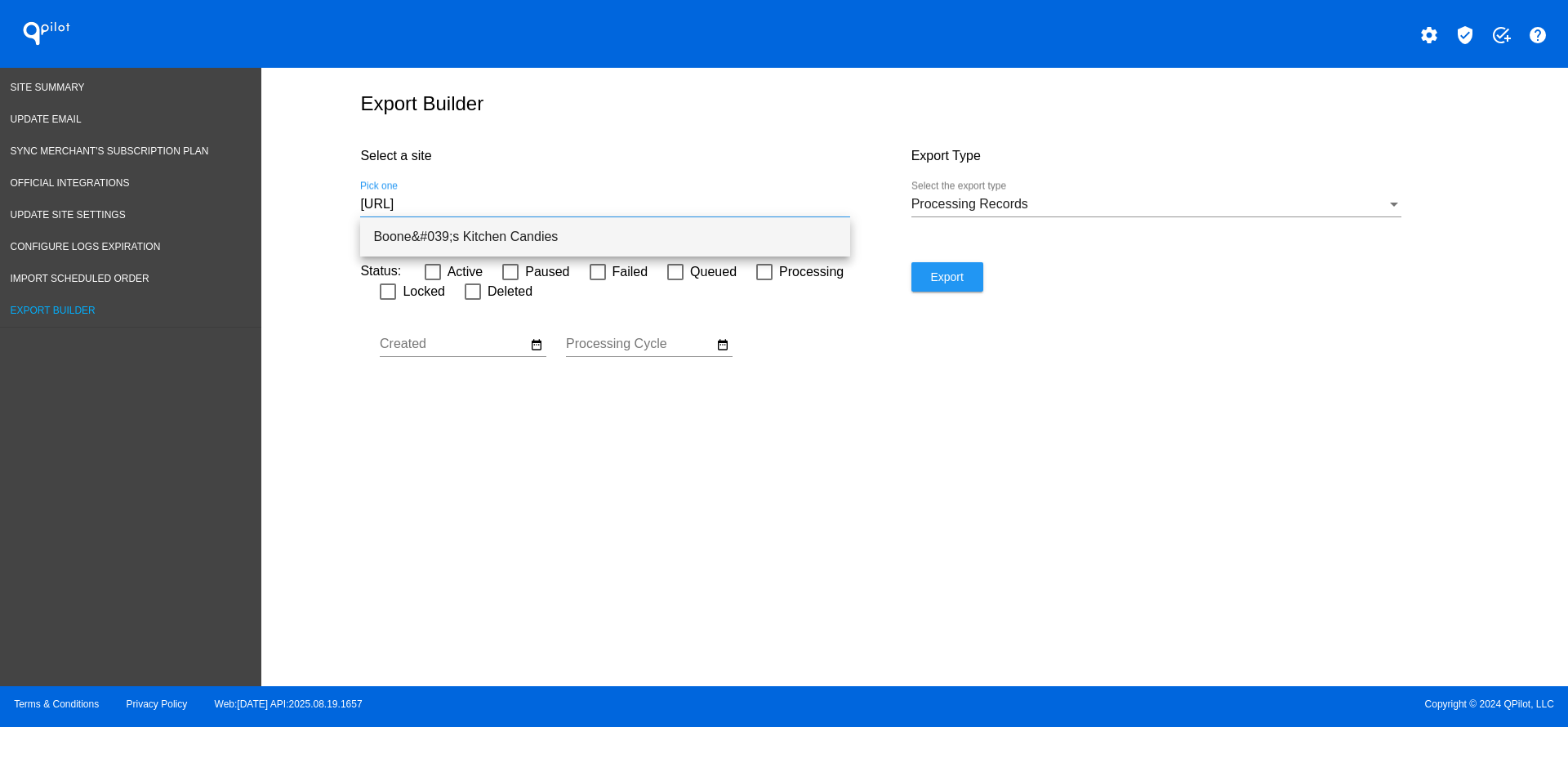
click at [671, 245] on span "Boone&#039;s Kitchen Candies" at bounding box center [605, 236] width 463 height 39
type input "Boone&#039;s Kitchen Candies"
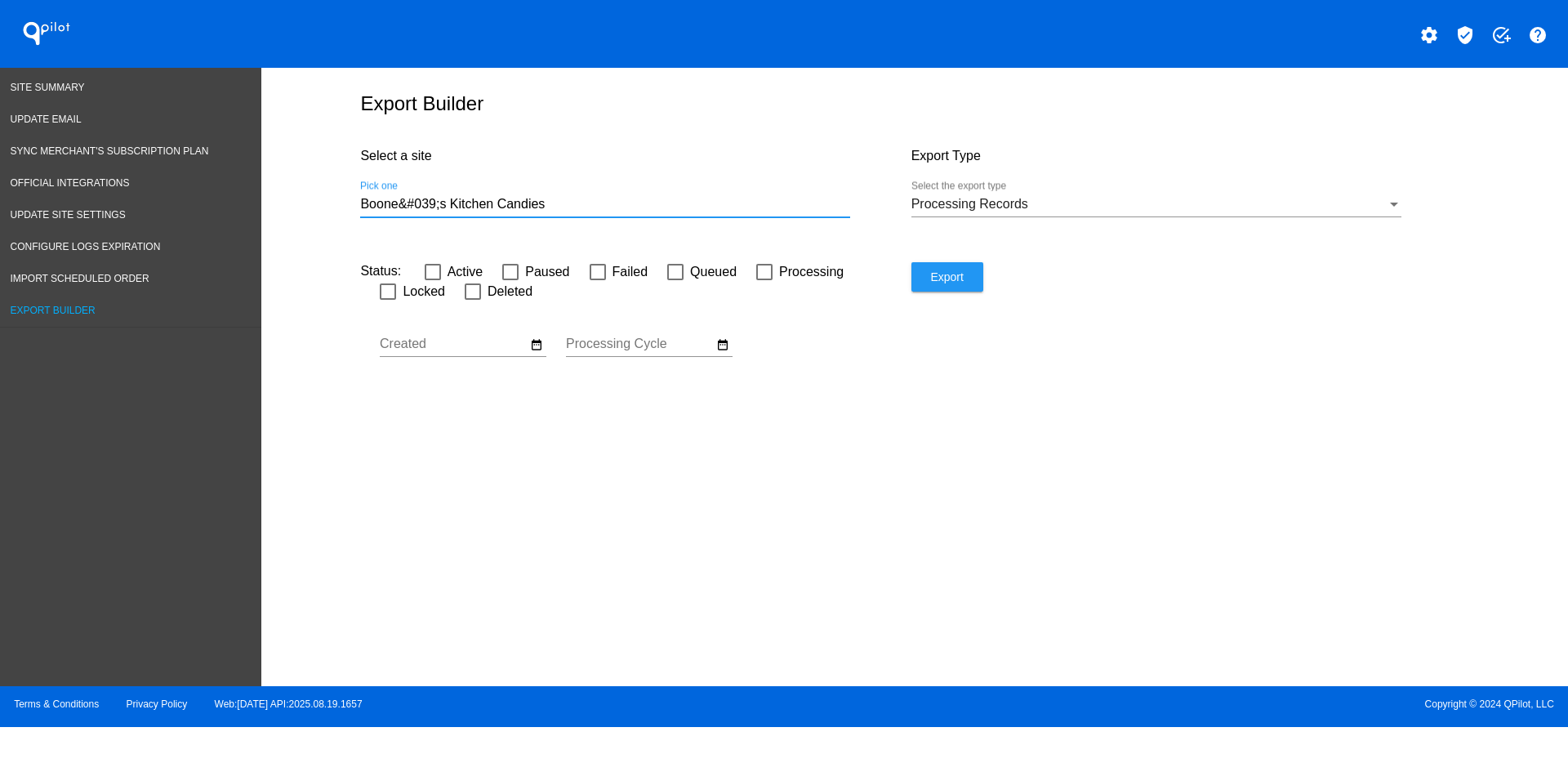
click at [954, 287] on button "Export" at bounding box center [947, 276] width 72 height 30
